Goal: Task Accomplishment & Management: Use online tool/utility

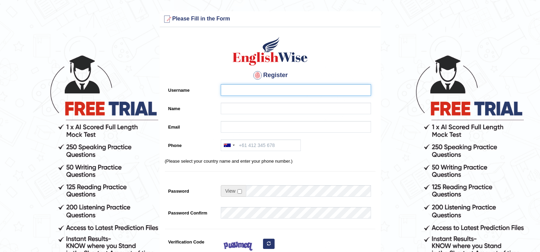
click at [323, 85] on input "Username" at bounding box center [296, 90] width 150 height 12
type input "sherenoctavia"
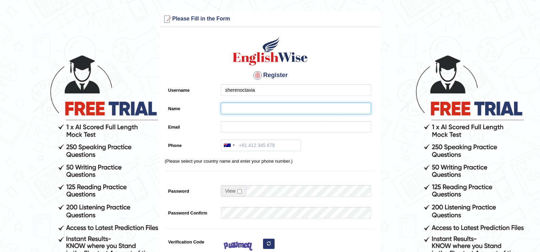
click at [323, 107] on input "Name" at bounding box center [296, 109] width 150 height 12
type input "[PERSON_NAME] [PERSON_NAME]"
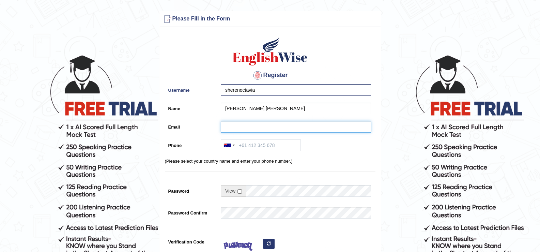
type input "tanasyasto14@gmail.com"
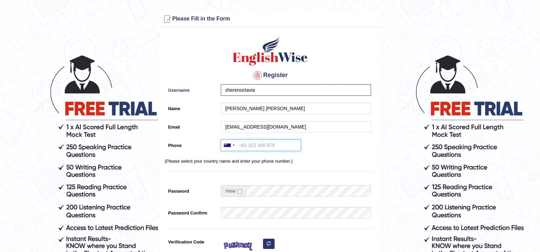
type input "+61450575101"
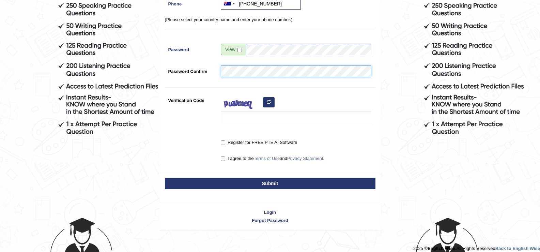
scroll to position [148, 0]
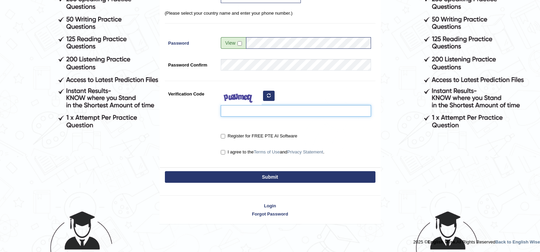
click at [250, 115] on input "Verification Code" at bounding box center [296, 111] width 150 height 12
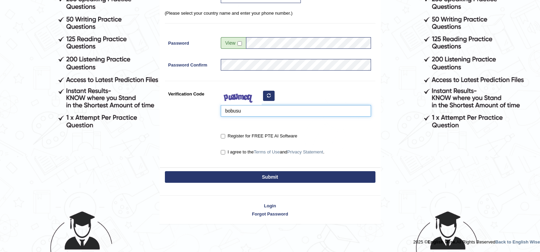
type input "bobusu"
click at [221, 137] on input "Register for FREE PTE AI Software" at bounding box center [223, 136] width 4 height 4
checkbox input "true"
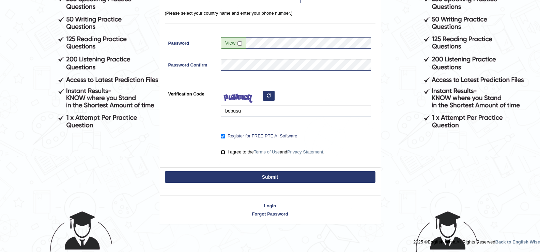
click at [223, 152] on input "I agree to the Terms of Use and Privacy Statement ." at bounding box center [223, 152] width 4 height 4
checkbox input "true"
click at [236, 178] on button "Submit" at bounding box center [270, 177] width 210 height 12
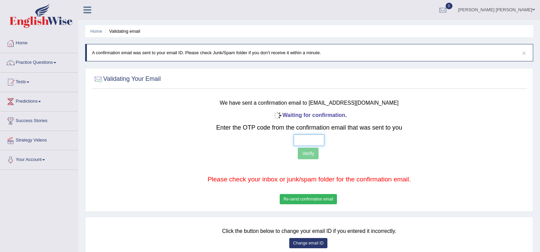
click at [313, 141] on input "text" at bounding box center [309, 140] width 31 height 12
type input "1 9 7 8"
click at [308, 154] on button "Verify" at bounding box center [308, 153] width 21 height 12
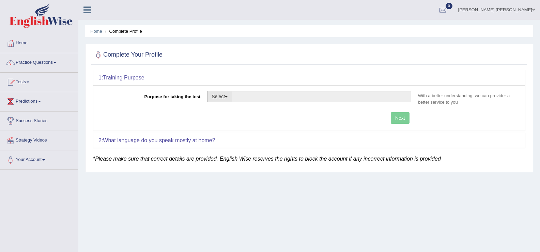
click at [223, 99] on button "Select" at bounding box center [219, 97] width 25 height 12
click at [231, 120] on link "Permanent Residency" at bounding box center [237, 119] width 61 height 9
type input "Permanent Residency"
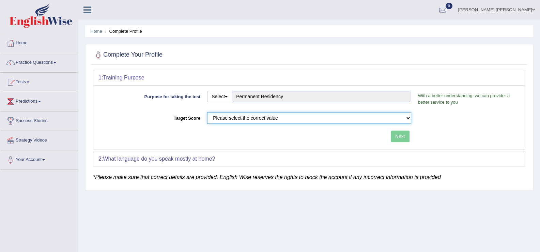
click at [293, 119] on select "Please select the correct value 50 (6 bands) 58 (6.5 bands) 65 (7 bands) 79 (8 …" at bounding box center [309, 118] width 204 height 12
select select "79"
click at [207, 112] on select "Please select the correct value 50 (6 bands) 58 (6.5 bands) 65 (7 bands) 79 (8 …" at bounding box center [309, 118] width 204 height 12
click at [398, 137] on button "Next" at bounding box center [400, 136] width 19 height 12
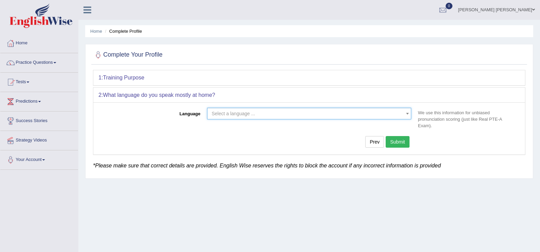
click at [318, 114] on span "Select a language ..." at bounding box center [307, 113] width 191 height 7
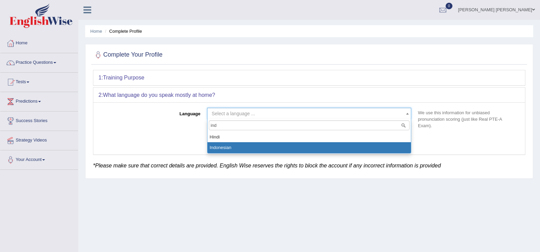
type input "ind"
select select "Indonesian"
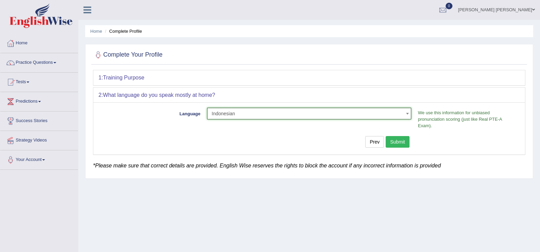
click at [395, 138] on button "Submit" at bounding box center [398, 142] width 24 height 12
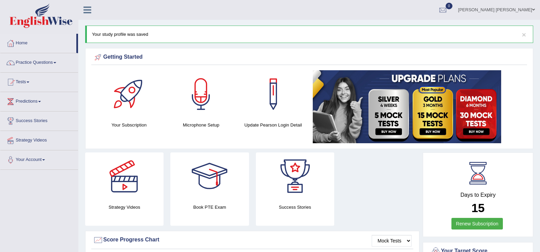
click at [431, 109] on img at bounding box center [407, 106] width 188 height 73
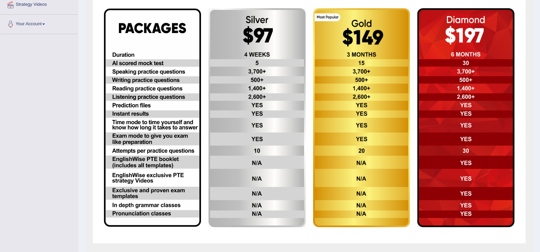
scroll to position [136, 0]
click at [465, 87] on img at bounding box center [465, 117] width 97 height 219
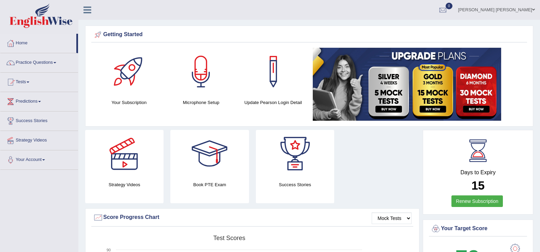
click at [206, 72] on div at bounding box center [201, 72] width 48 height 48
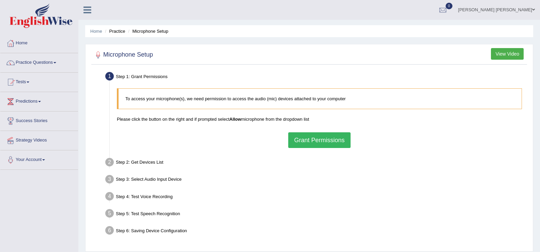
click at [305, 142] on button "Grant Permissions" at bounding box center [319, 140] width 62 height 16
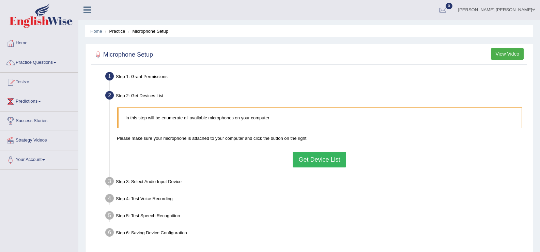
click at [306, 161] on button "Get Device List" at bounding box center [319, 160] width 53 height 16
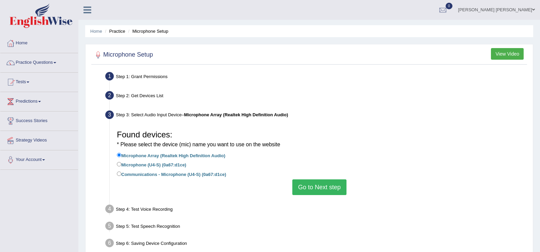
click at [310, 187] on button "Go to Next step" at bounding box center [319, 187] width 54 height 16
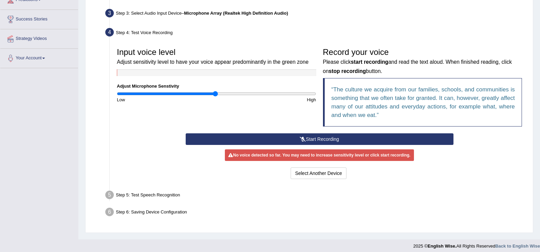
scroll to position [106, 0]
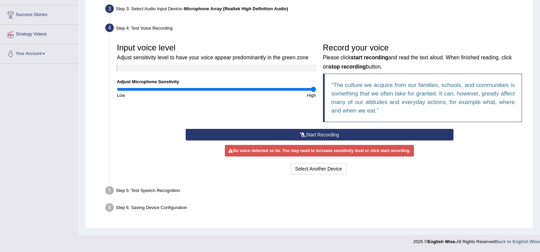
drag, startPoint x: 218, startPoint y: 88, endPoint x: 322, endPoint y: 95, distance: 104.5
click at [316, 92] on input "range" at bounding box center [216, 89] width 199 height 5
drag, startPoint x: 313, startPoint y: 90, endPoint x: 246, endPoint y: 93, distance: 67.5
click at [246, 92] on input "range" at bounding box center [216, 89] width 199 height 5
drag, startPoint x: 270, startPoint y: 85, endPoint x: 331, endPoint y: 90, distance: 61.8
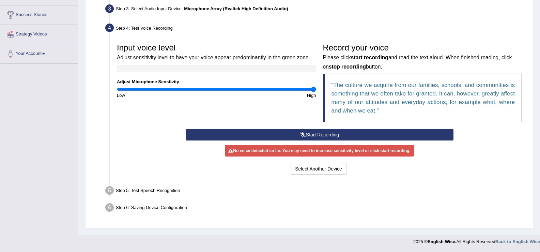
click at [316, 89] on input "range" at bounding box center [216, 89] width 199 height 5
click at [324, 133] on button "Start Recording" at bounding box center [320, 135] width 268 height 12
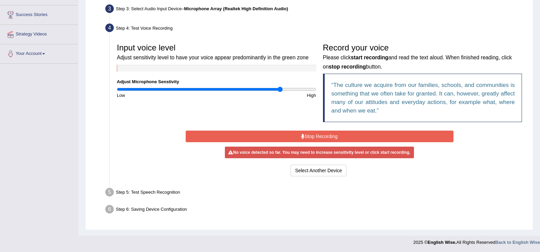
drag, startPoint x: 313, startPoint y: 90, endPoint x: 280, endPoint y: 93, distance: 33.2
click at [280, 92] on input "range" at bounding box center [216, 89] width 199 height 5
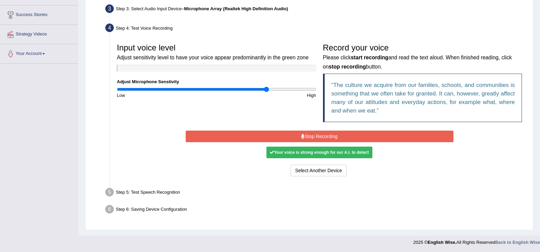
drag, startPoint x: 280, startPoint y: 90, endPoint x: 267, endPoint y: 90, distance: 13.3
click at [267, 90] on input "range" at bounding box center [216, 89] width 199 height 5
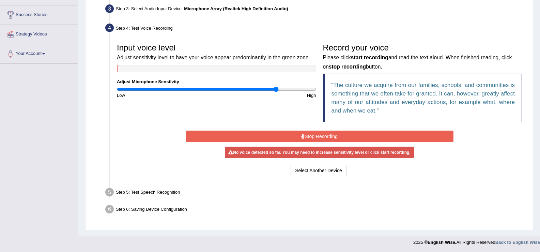
drag, startPoint x: 268, startPoint y: 91, endPoint x: 276, endPoint y: 91, distance: 7.5
type input "1.62"
click at [276, 91] on input "range" at bounding box center [216, 89] width 199 height 5
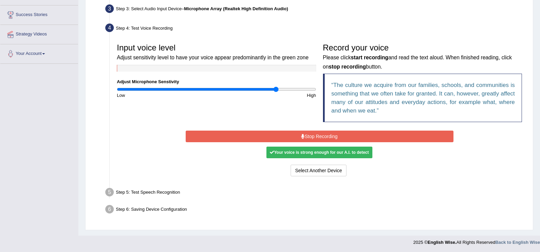
click at [321, 137] on button "Stop Recording" at bounding box center [320, 136] width 268 height 12
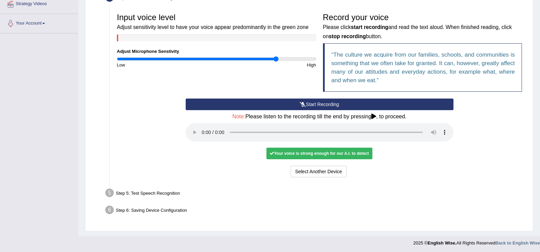
scroll to position [138, 0]
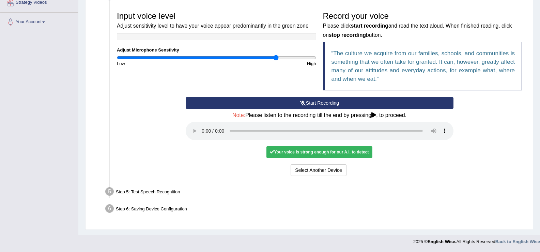
click at [164, 191] on div "Step 5: Test Speech Recognition" at bounding box center [315, 192] width 427 height 15
click at [332, 170] on button "Voice is ok. Go to Next step" at bounding box center [347, 170] width 67 height 12
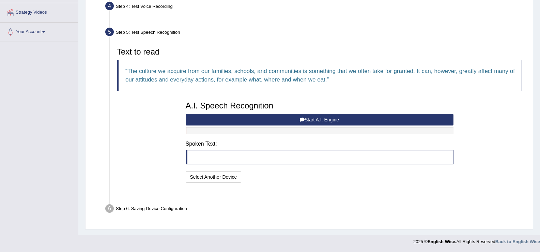
scroll to position [111, 0]
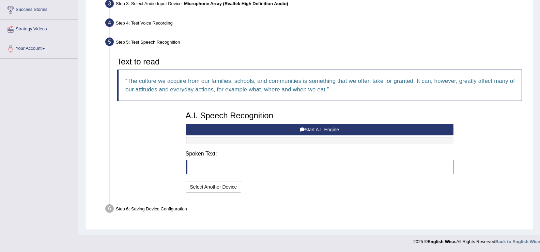
click at [341, 130] on button "Start A.I. Engine" at bounding box center [320, 130] width 268 height 12
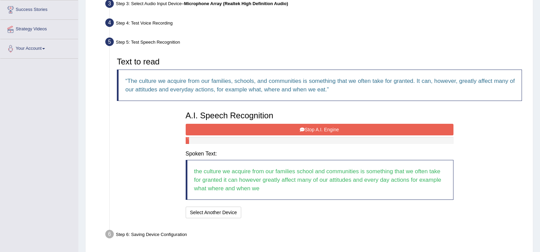
click at [341, 130] on button "Stop A.I. Engine" at bounding box center [320, 130] width 268 height 12
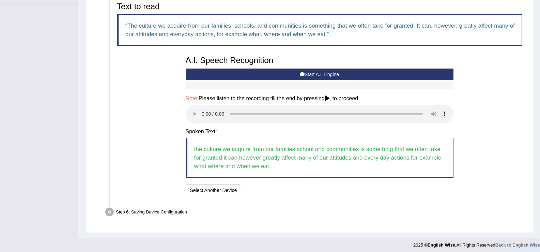
scroll to position [170, 0]
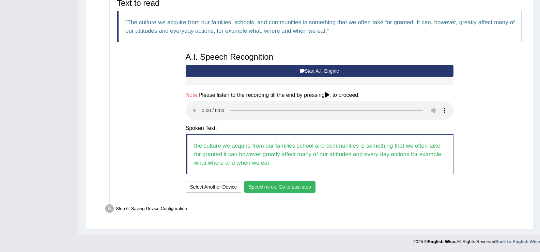
click at [292, 185] on button "Speech is ok. Go to Last step" at bounding box center [279, 187] width 71 height 12
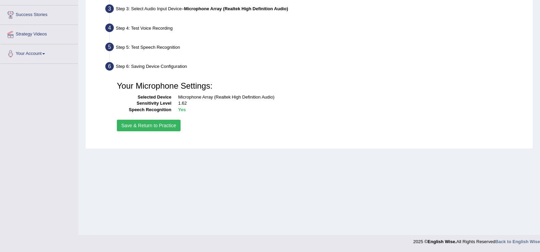
click at [162, 126] on button "Save & Return to Practice" at bounding box center [149, 126] width 64 height 12
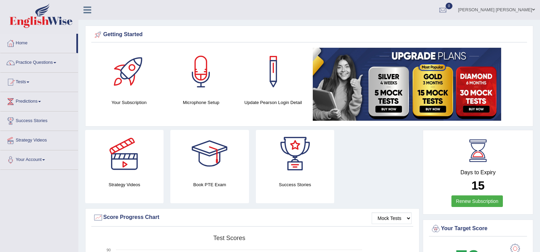
click at [128, 83] on div at bounding box center [129, 72] width 48 height 48
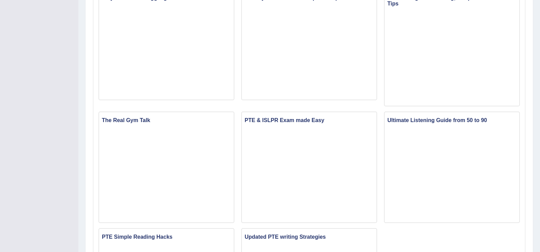
scroll to position [340, 0]
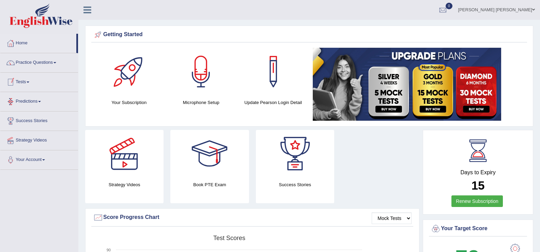
click at [26, 84] on link "Tests" at bounding box center [39, 81] width 78 height 17
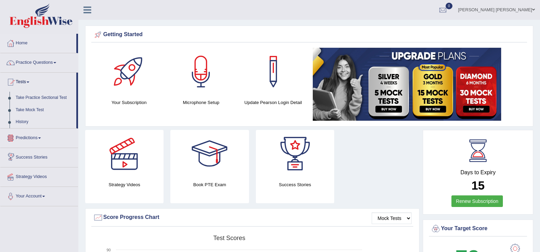
click at [38, 136] on link "Predictions" at bounding box center [39, 136] width 78 height 17
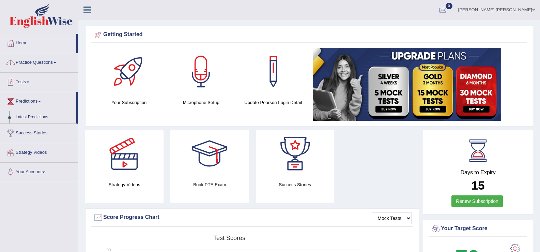
click at [46, 62] on link "Practice Questions" at bounding box center [39, 61] width 78 height 17
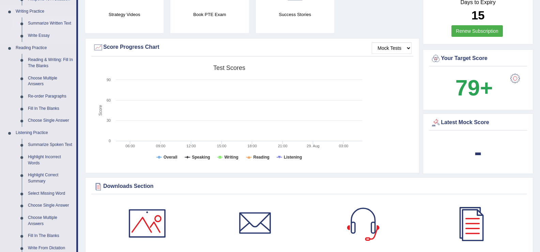
scroll to position [170, 0]
click at [52, 24] on link "Summarize Written Text" at bounding box center [50, 23] width 51 height 12
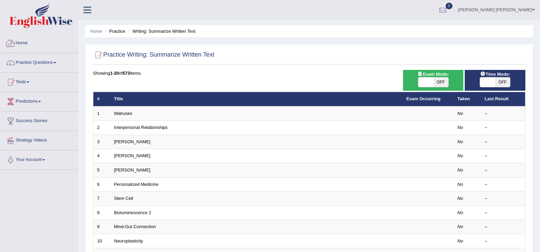
click at [34, 23] on img at bounding box center [41, 15] width 63 height 25
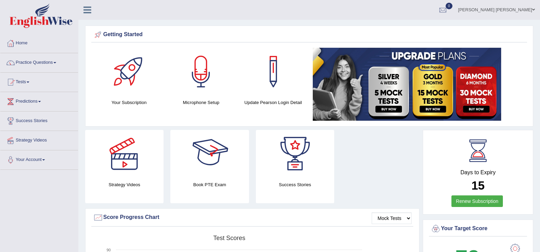
click at [208, 169] on div at bounding box center [210, 154] width 48 height 48
